Goal: Transaction & Acquisition: Purchase product/service

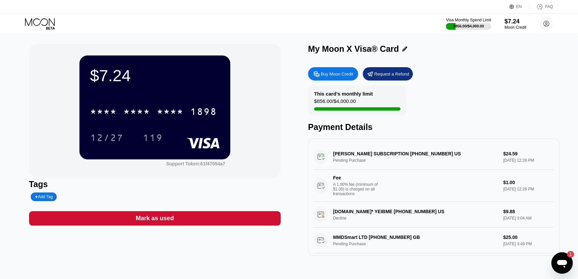
drag, startPoint x: 328, startPoint y: 27, endPoint x: 281, endPoint y: 18, distance: 47.2
click at [280, 18] on div "Visa Monthly Spend Limit $856.00 / $4,000.00 $7.24 Moon Credit Barlas Parlak [P…" at bounding box center [289, 24] width 578 height 20
drag, startPoint x: 298, startPoint y: 19, endPoint x: 289, endPoint y: 19, distance: 9.7
click at [289, 19] on div "Visa Monthly Spend Limit $856.00 / $4,000.00 $7.24 Moon Credit Barlas Parlak [P…" at bounding box center [289, 24] width 578 height 20
drag, startPoint x: 294, startPoint y: 17, endPoint x: 281, endPoint y: 18, distance: 13.1
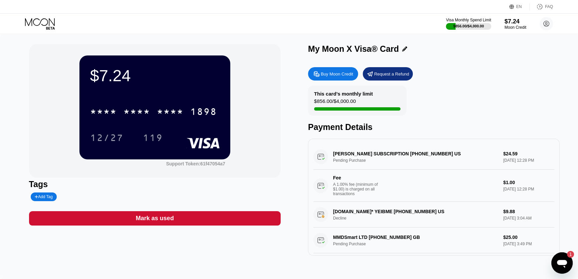
click at [281, 18] on div "Visa Monthly Spend Limit $856.00 / $4,000.00 $7.24 Moon Credit Barlas Parlak [P…" at bounding box center [289, 24] width 578 height 20
click at [45, 17] on div "Visa Monthly Spend Limit $856.00 / $4,000.00 $7.24 Moon Credit Barlas Parlak [P…" at bounding box center [289, 24] width 578 height 20
click at [54, 26] on icon at bounding box center [40, 24] width 31 height 12
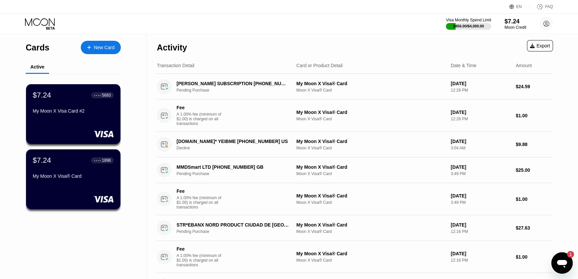
click at [112, 109] on div "$7.24 ● ● ● ● 5683 My Moon X Visa Card #2" at bounding box center [73, 103] width 81 height 25
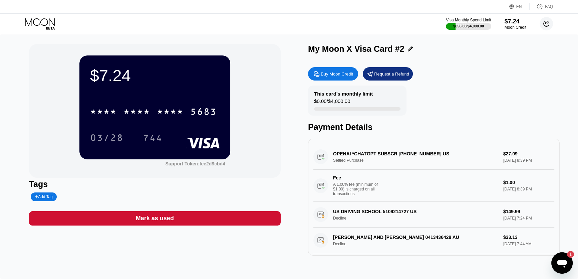
click at [547, 24] on icon at bounding box center [547, 24] width 4 height 4
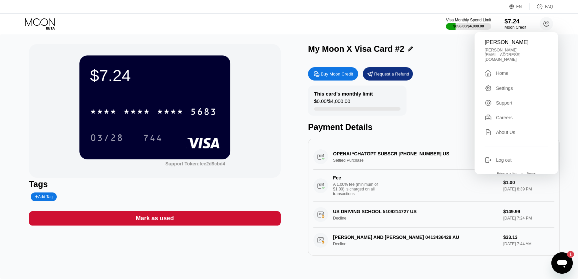
click at [349, 29] on div "Visa Monthly Spend Limit $856.00 / $4,000.00 $7.24 Moon Credit Barlas Parlak [P…" at bounding box center [289, 24] width 578 height 20
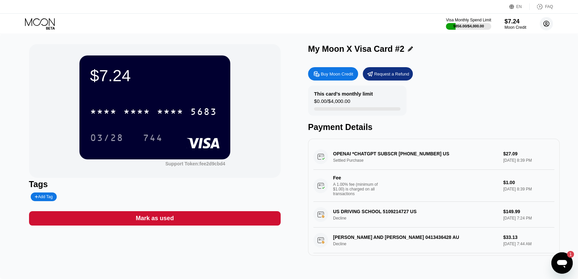
click at [550, 23] on circle at bounding box center [546, 23] width 13 height 13
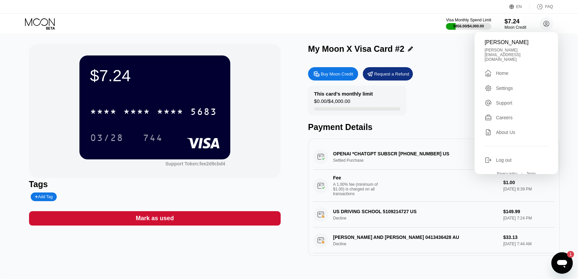
click at [515, 83] on div "Barlas Parlak [PERSON_NAME][EMAIL_ADDRESS][DOMAIN_NAME]  Home Settings Support…" at bounding box center [516, 103] width 83 height 142
click at [499, 85] on div "Settings" at bounding box center [504, 87] width 17 height 5
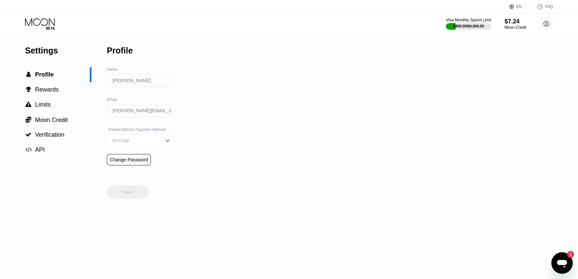
drag, startPoint x: 289, startPoint y: 62, endPoint x: 235, endPoint y: 60, distance: 53.5
click at [237, 60] on div "Settings  Profile  Rewards  Limits  Moon Credit  Verification  API Profil…" at bounding box center [289, 156] width 578 height 245
click at [55, 87] on div " Rewards" at bounding box center [46, 89] width 92 height 15
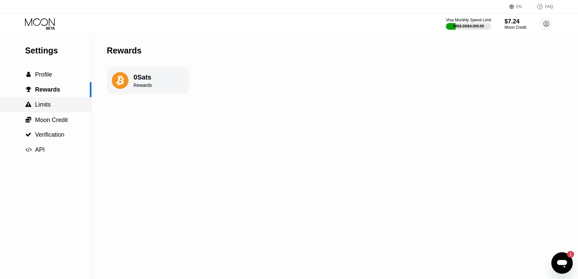
click at [55, 101] on div " Limits" at bounding box center [46, 104] width 92 height 15
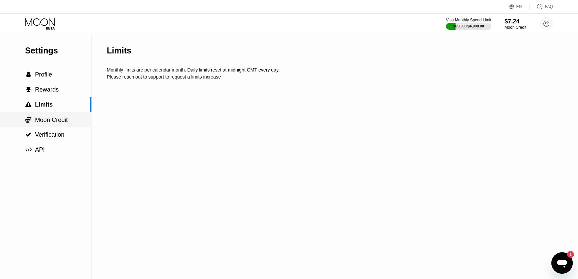
click at [52, 119] on span "Moon Credit" at bounding box center [51, 120] width 33 height 7
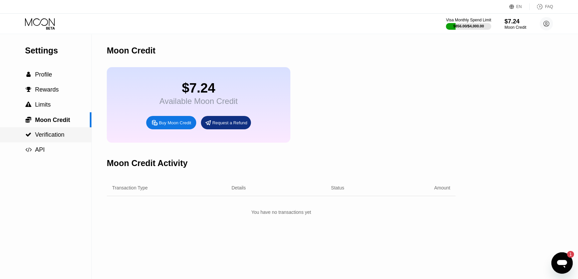
click at [52, 133] on span "Verification" at bounding box center [49, 134] width 29 height 7
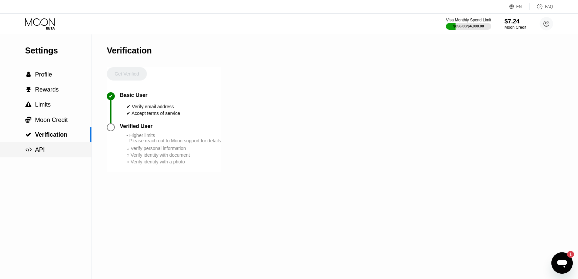
click at [58, 148] on div " API" at bounding box center [46, 149] width 92 height 15
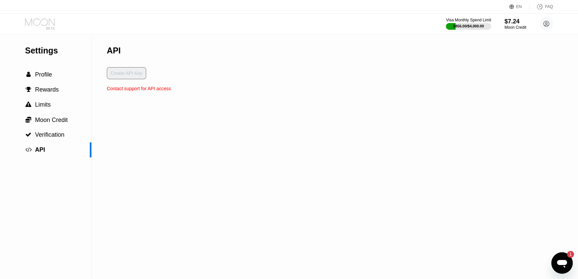
click at [41, 25] on icon at bounding box center [40, 24] width 31 height 12
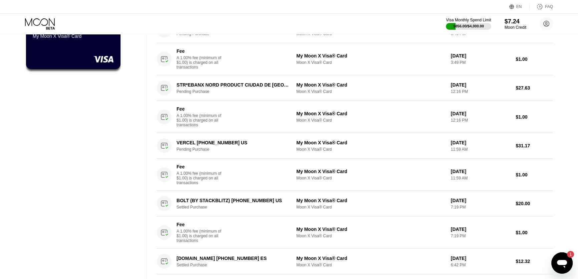
scroll to position [30, 0]
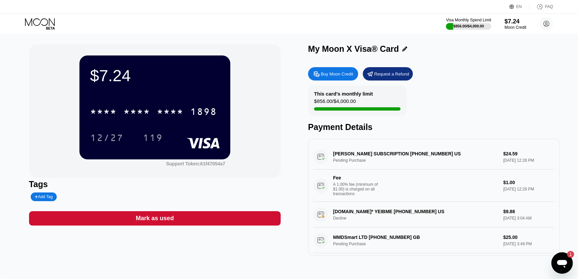
click at [336, 71] on div "Buy Moon Credit" at bounding box center [333, 73] width 50 height 13
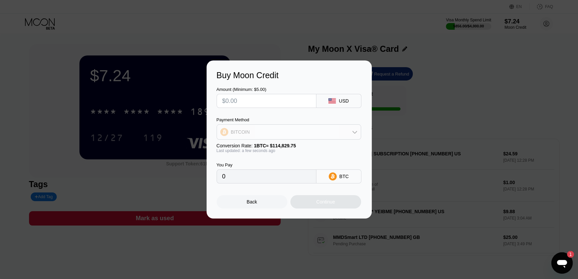
click at [262, 132] on div "BITCOIN" at bounding box center [289, 131] width 144 height 13
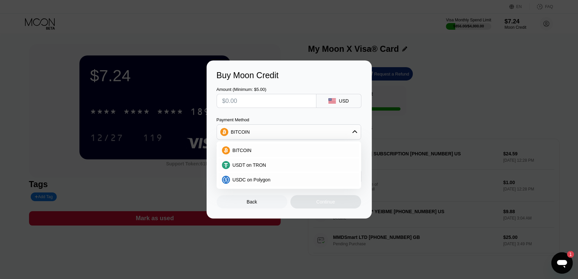
click at [274, 98] on input "text" at bounding box center [266, 100] width 89 height 13
paste input "$511684764686358935144855892097101619116948"
type input "$511684764686358935144855892097101619116948"
type input "4456029729550573920200000000000000000.00000000"
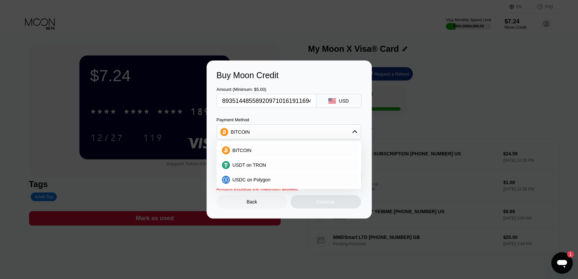
click at [317, 80] on div "Amount (Minimum: $5.00) $511684764686358935144855892097101619116948 USD" at bounding box center [289, 94] width 145 height 28
type input "$1999.99"
type input "0.01741701"
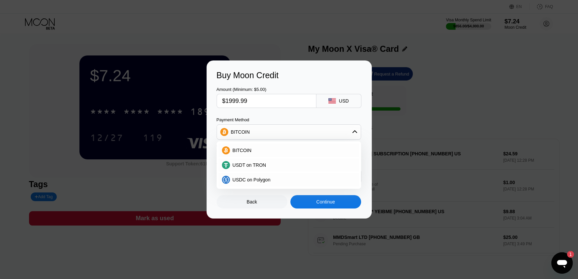
scroll to position [0, 0]
click at [289, 103] on input "$1999.99" at bounding box center [266, 100] width 89 height 13
type input "0"
click at [318, 85] on div "Amount (Minimum: $5.00) USD" at bounding box center [289, 94] width 145 height 28
click at [310, 114] on div "Amount (Minimum: $5.00) USD Payment Method BITCOIN BITCOIN USDT on TRON USDC on…" at bounding box center [289, 131] width 145 height 103
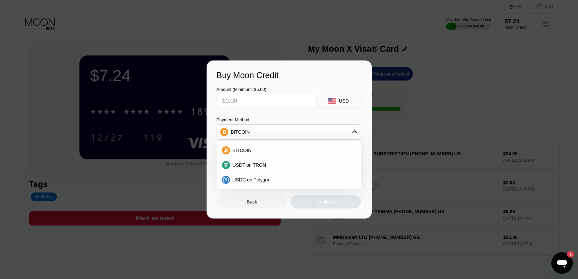
click at [304, 104] on input "text" at bounding box center [266, 100] width 89 height 13
type input "$2"
type input "0.00001742"
type input "$20"
type input "0.00017418"
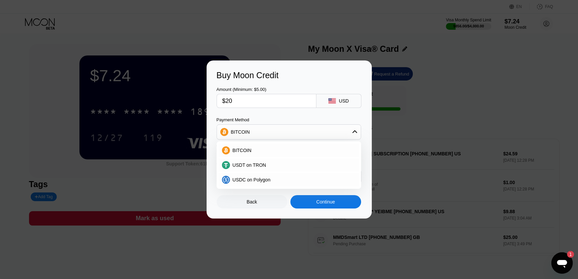
type input "$20"
click at [310, 149] on div "BITCOIN" at bounding box center [293, 150] width 126 height 5
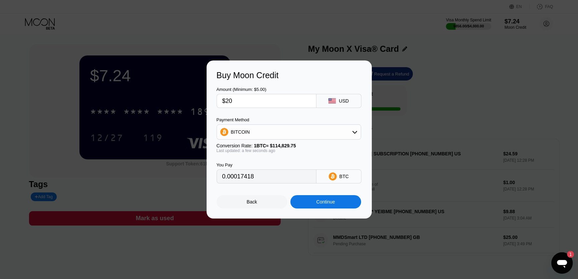
click at [335, 204] on div "Continue" at bounding box center [326, 201] width 19 height 5
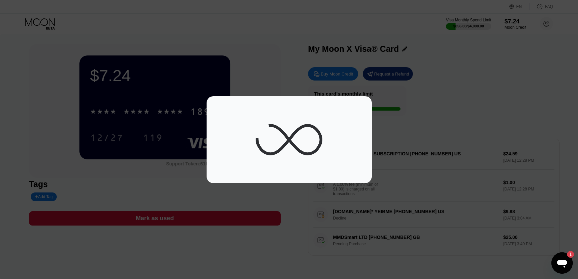
click at [285, 101] on div at bounding box center [289, 139] width 165 height 87
drag, startPoint x: 302, startPoint y: 105, endPoint x: 287, endPoint y: 108, distance: 15.5
click at [287, 108] on icon at bounding box center [289, 139] width 67 height 67
drag, startPoint x: 296, startPoint y: 106, endPoint x: 289, endPoint y: 105, distance: 7.7
click at [285, 106] on icon at bounding box center [289, 139] width 67 height 67
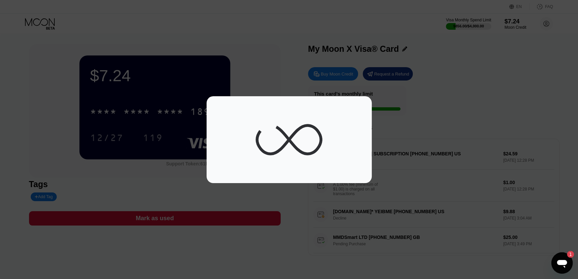
drag, startPoint x: 292, startPoint y: 104, endPoint x: 275, endPoint y: 106, distance: 17.2
click at [275, 106] on icon at bounding box center [289, 139] width 67 height 67
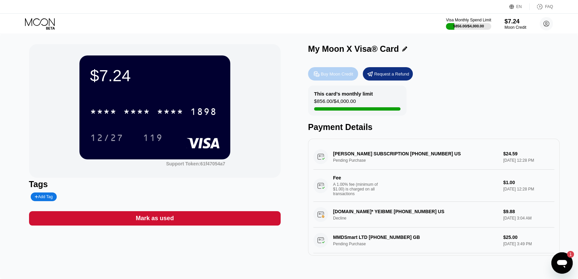
click at [328, 71] on div "Buy Moon Credit" at bounding box center [333, 73] width 50 height 13
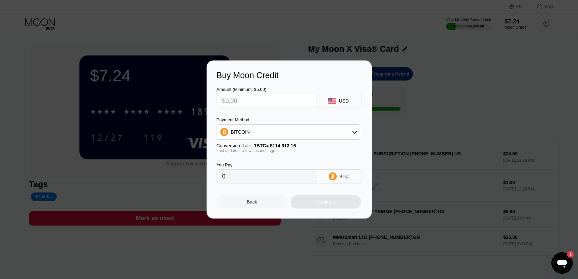
click at [290, 103] on input "text" at bounding box center [266, 100] width 89 height 13
type input "$2"
type input "0.00001741"
type input "$20"
type input "0.00017405"
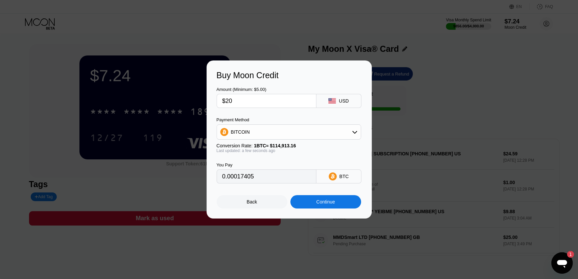
type input "$20"
click at [333, 204] on div "Continue" at bounding box center [326, 201] width 19 height 5
type input "0.00017461"
